Goal: Task Accomplishment & Management: Complete application form

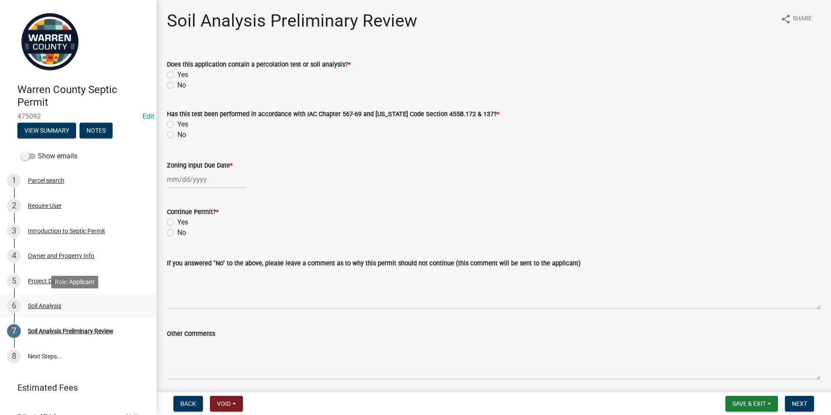
click at [37, 306] on div "Soil Analysis" at bounding box center [44, 306] width 33 height 6
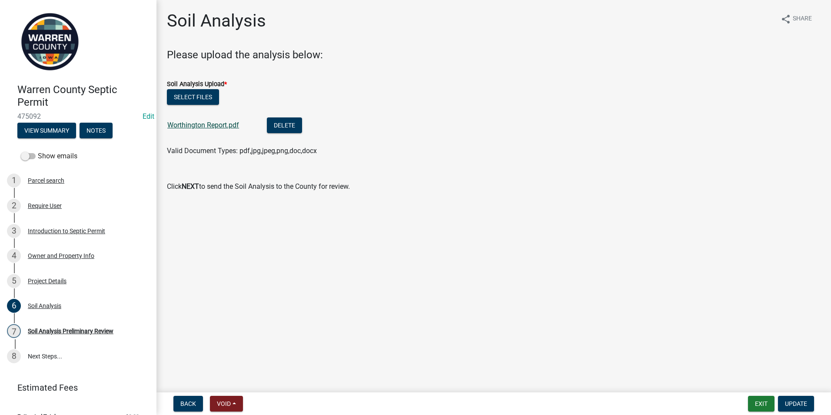
click at [209, 123] on link "Worthington Report.pdf" at bounding box center [203, 125] width 72 height 8
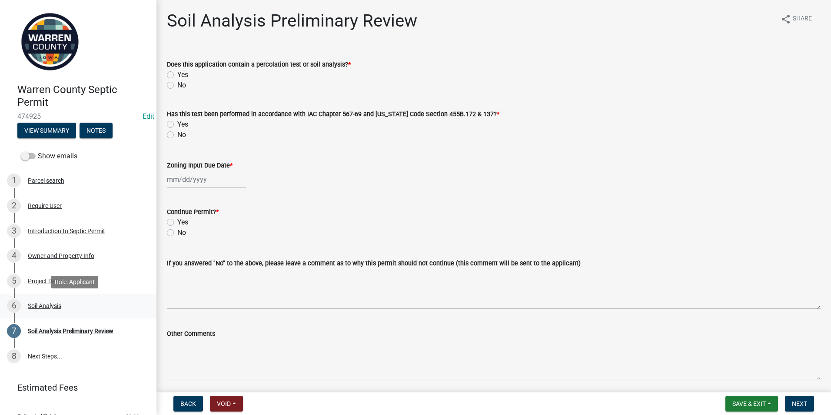
click at [39, 307] on div "Soil Analysis" at bounding box center [44, 306] width 33 height 6
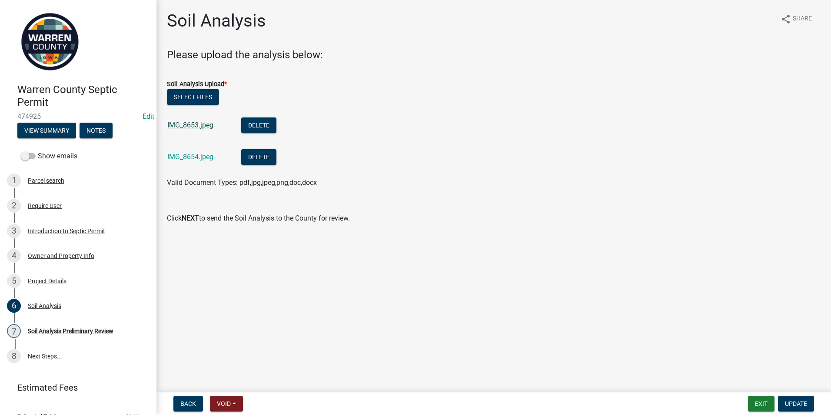
click at [198, 123] on link "IMG_8653.jpeg" at bounding box center [190, 125] width 46 height 8
click at [192, 157] on link "IMG_8654.jpeg" at bounding box center [190, 157] width 46 height 8
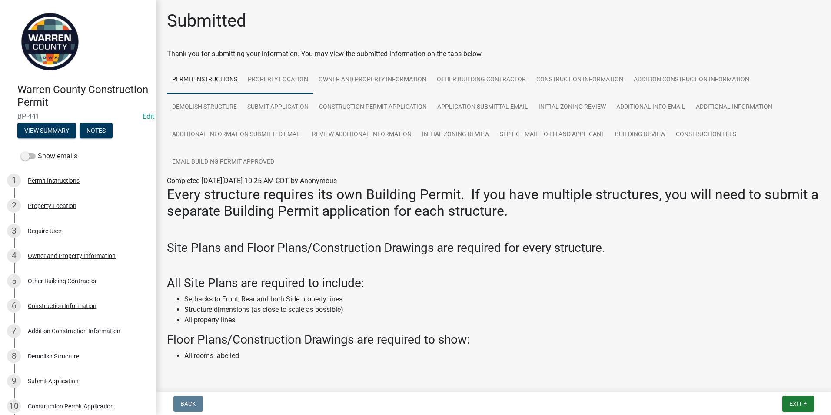
click at [297, 70] on link "Property Location" at bounding box center [278, 80] width 71 height 28
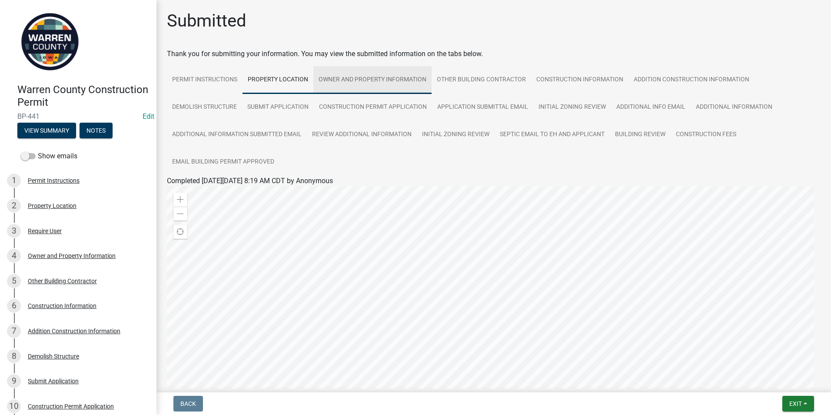
click at [361, 79] on link "Owner and Property Information" at bounding box center [372, 80] width 118 height 28
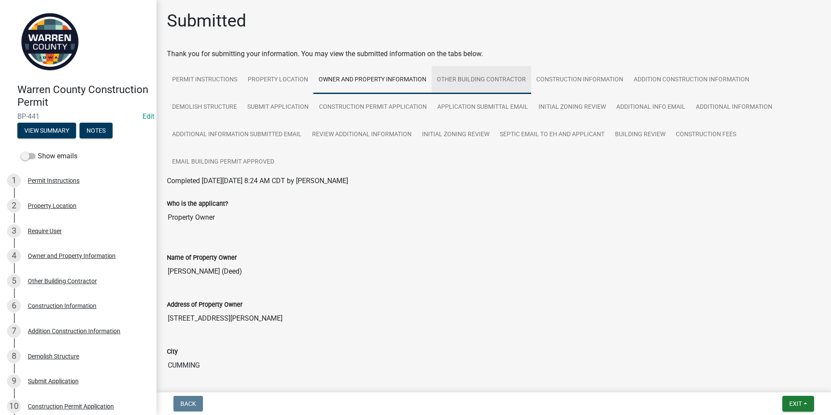
click at [461, 74] on link "Other Building Contractor" at bounding box center [482, 80] width 100 height 28
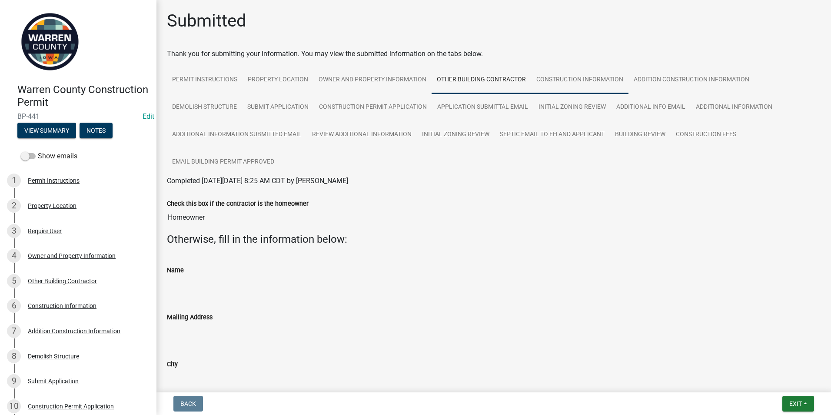
click at [553, 78] on link "Construction Information" at bounding box center [579, 80] width 97 height 28
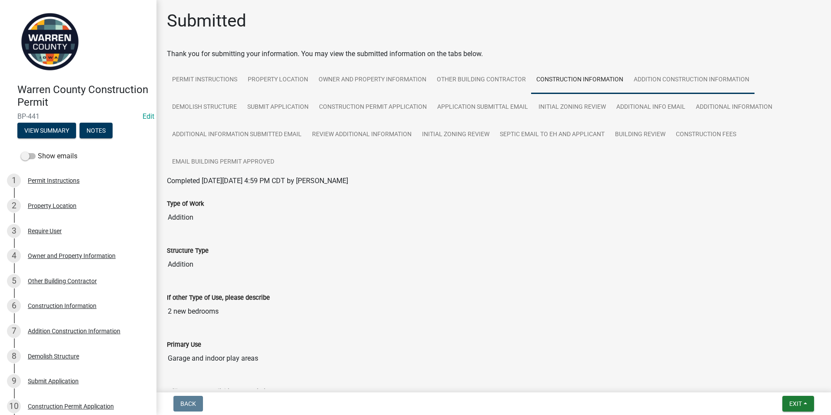
click at [676, 79] on link "Addition Construction Information" at bounding box center [692, 80] width 126 height 28
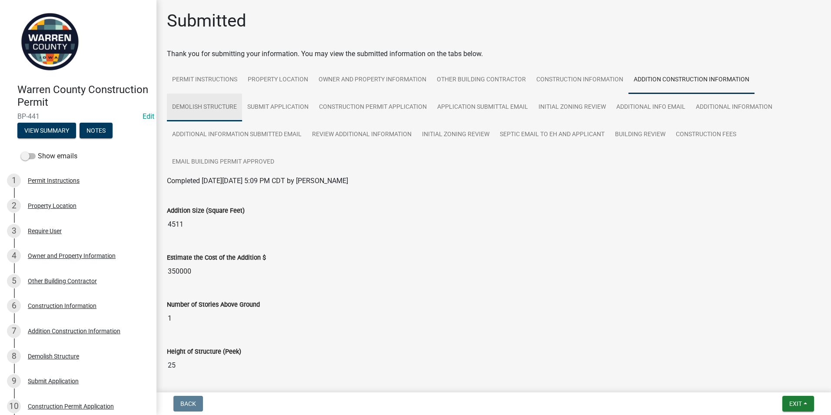
click at [194, 100] on link "Demolish Structure" at bounding box center [204, 107] width 75 height 28
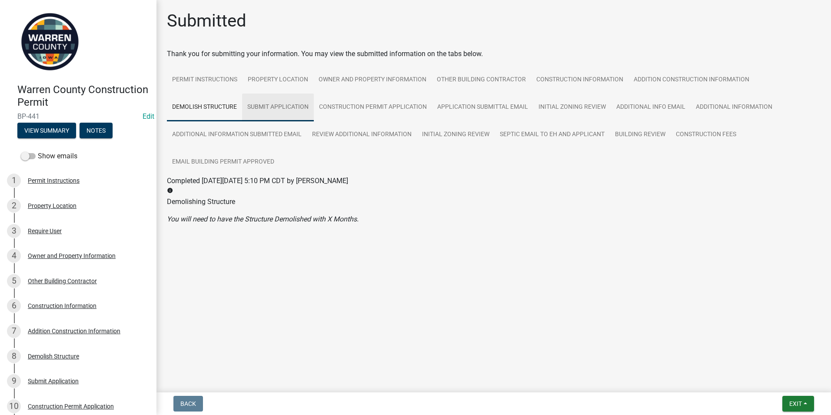
click at [289, 106] on link "Submit Application" at bounding box center [278, 107] width 72 height 28
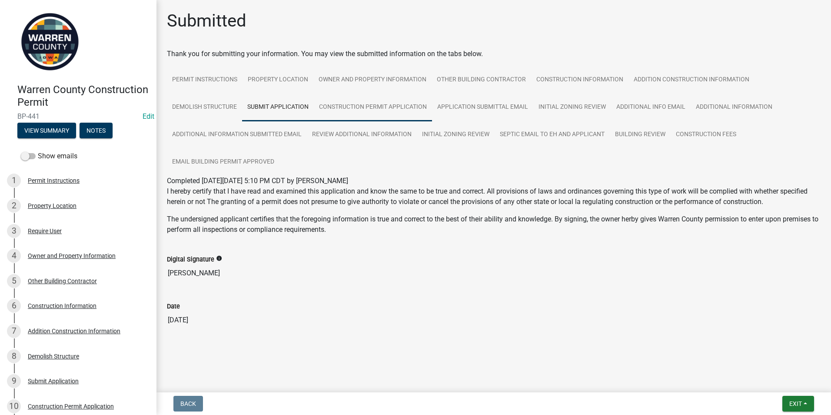
click at [354, 103] on link "Construction Permit Application" at bounding box center [373, 107] width 118 height 28
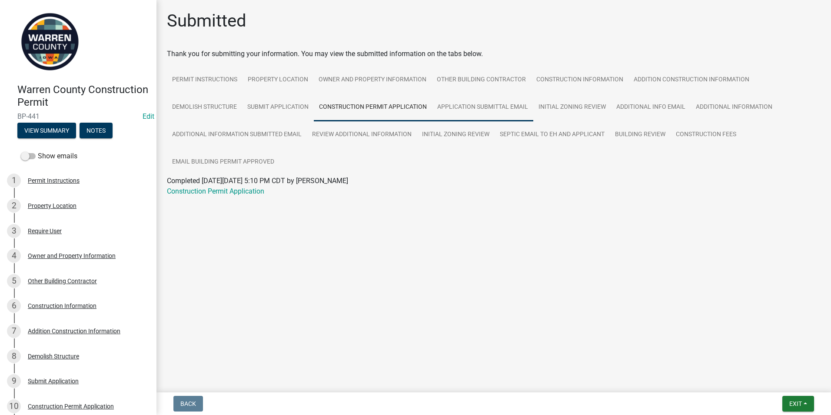
click at [465, 110] on link "Application Submittal Email" at bounding box center [482, 107] width 101 height 28
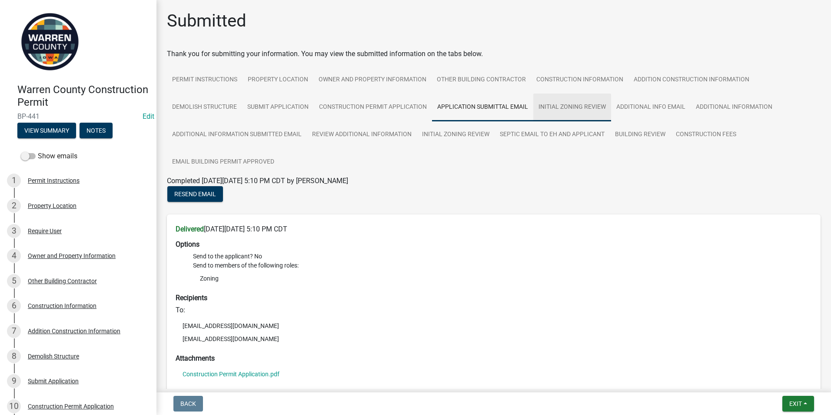
click at [559, 104] on link "Initial Zoning Review" at bounding box center [572, 107] width 78 height 28
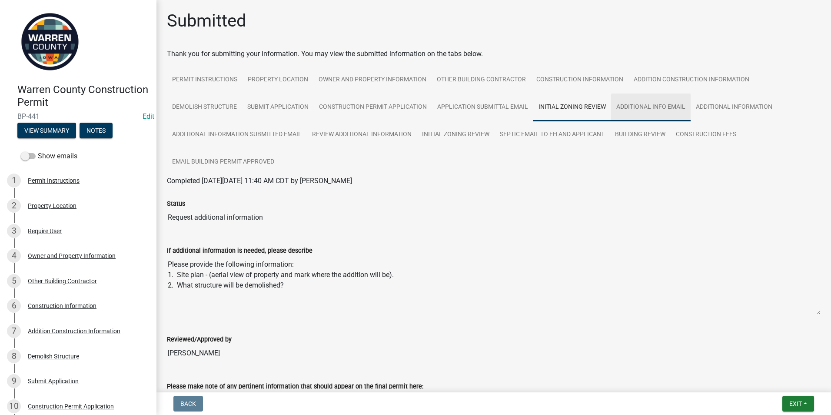
click at [632, 110] on link "Additional Info Email" at bounding box center [651, 107] width 80 height 28
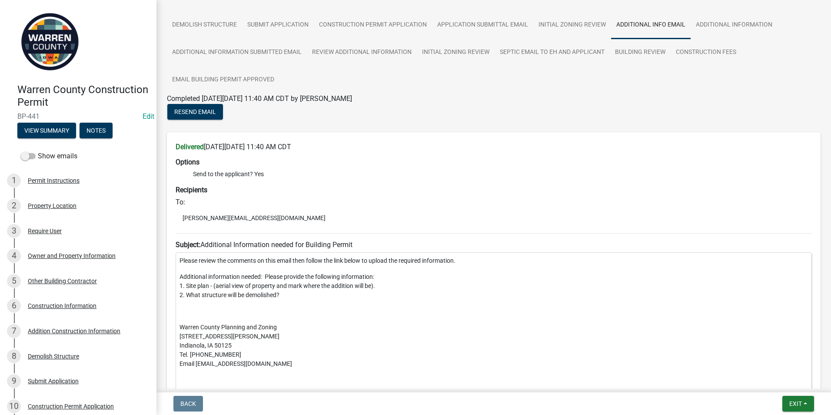
scroll to position [39, 0]
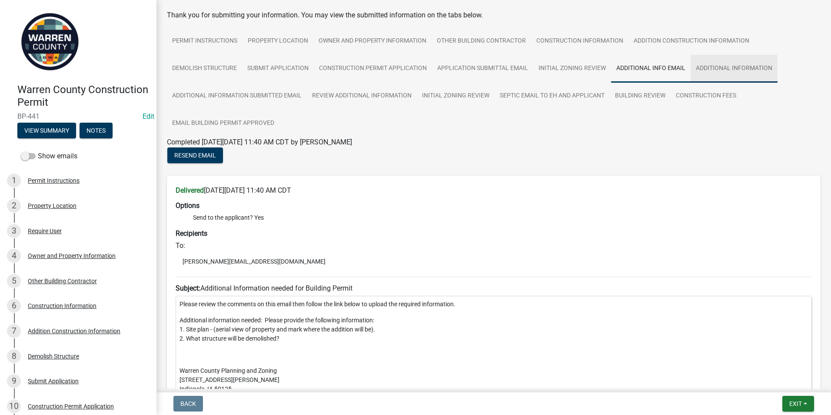
click at [737, 68] on link "Additional Information" at bounding box center [734, 69] width 87 height 28
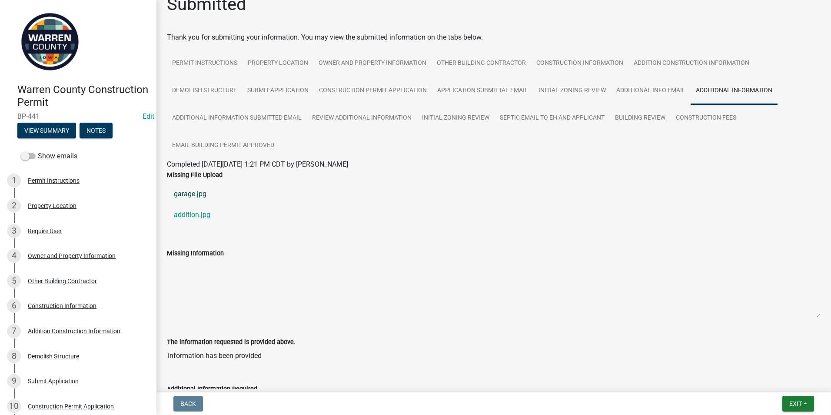
scroll to position [0, 0]
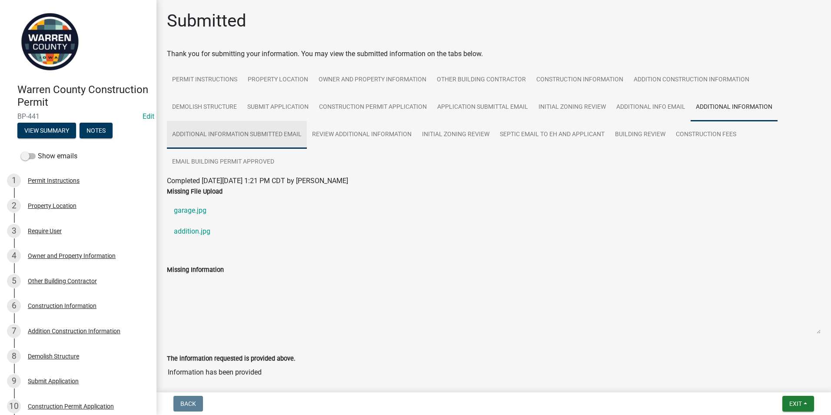
click at [243, 131] on link "Additional Information Submitted Email" at bounding box center [237, 135] width 140 height 28
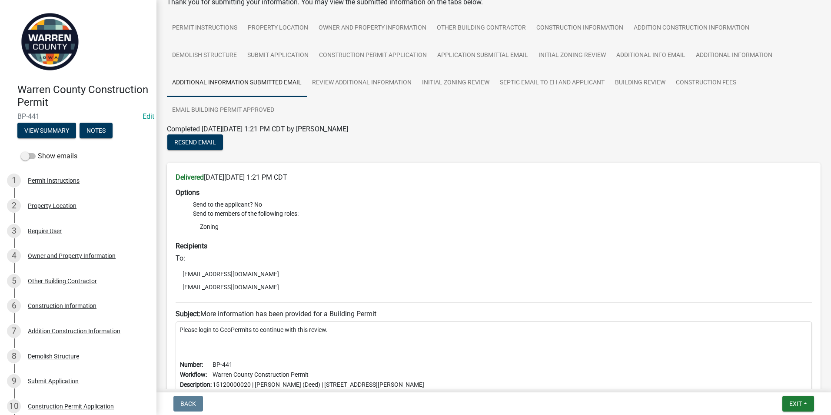
scroll to position [43, 0]
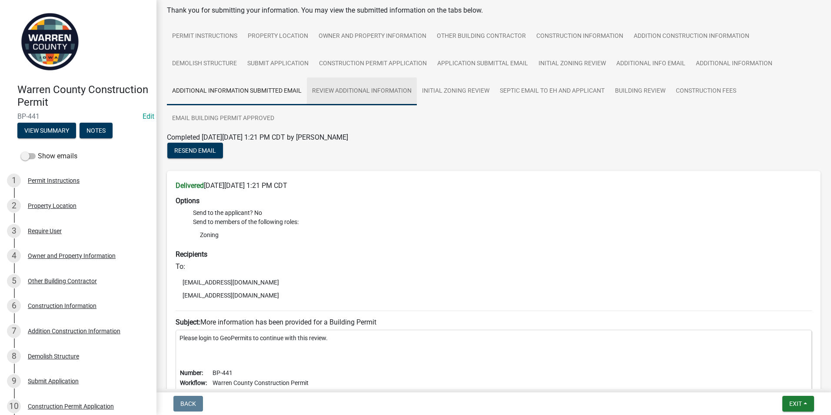
click at [341, 92] on link "Review Additional Information" at bounding box center [362, 91] width 110 height 28
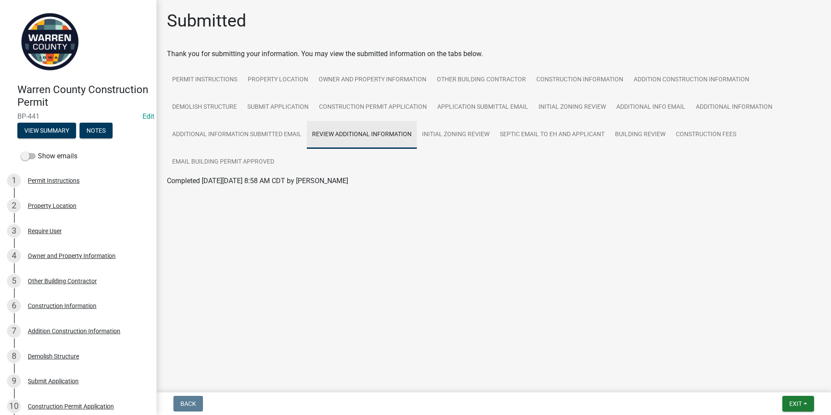
scroll to position [0, 0]
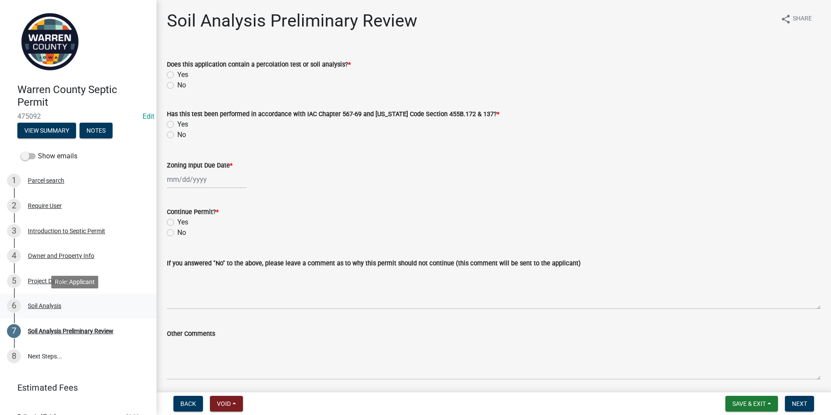
click at [43, 305] on div "Soil Analysis" at bounding box center [44, 306] width 33 height 6
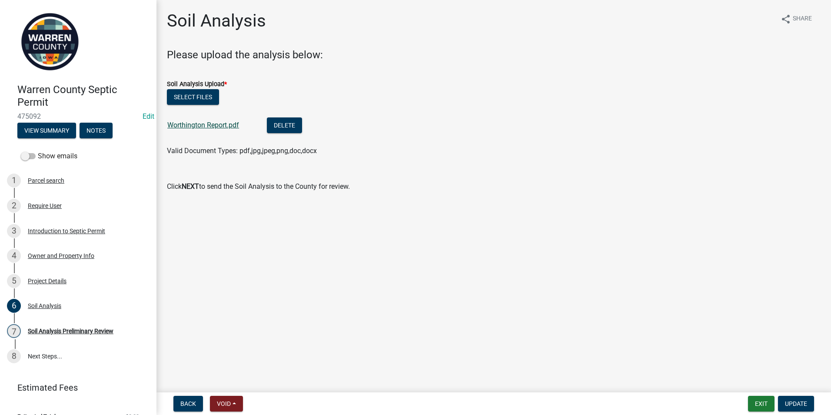
click at [195, 124] on link "Worthington Report.pdf" at bounding box center [203, 125] width 72 height 8
drag, startPoint x: 21, startPoint y: 74, endPoint x: 24, endPoint y: 115, distance: 41.0
drag, startPoint x: 24, startPoint y: 115, endPoint x: 325, endPoint y: 291, distance: 348.3
click at [325, 291] on main "Soil Analysis share Share Please upload the analysis below: Soil Analysis Uploa…" at bounding box center [493, 194] width 675 height 389
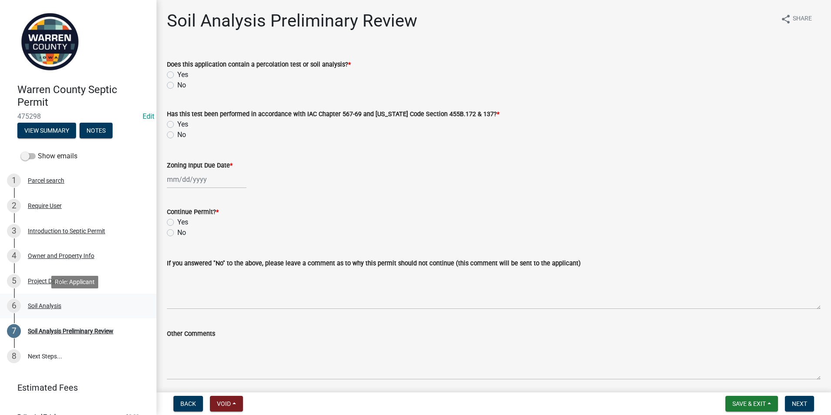
click at [35, 308] on div "Soil Analysis" at bounding box center [44, 306] width 33 height 6
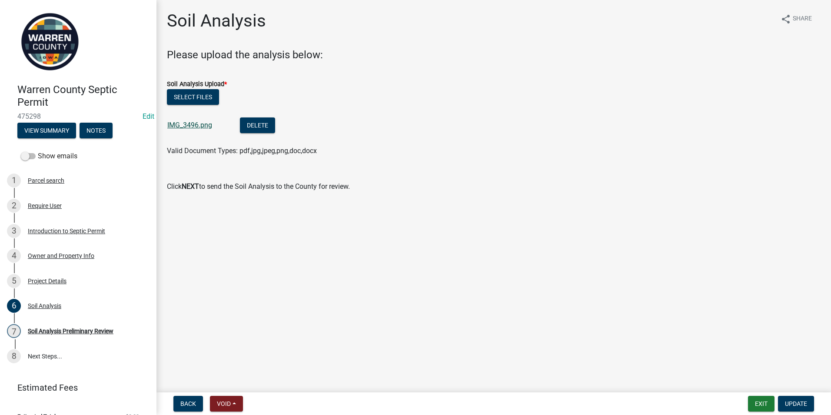
click at [179, 121] on link "IMG_3496.png" at bounding box center [189, 125] width 45 height 8
